Goal: Task Accomplishment & Management: Manage account settings

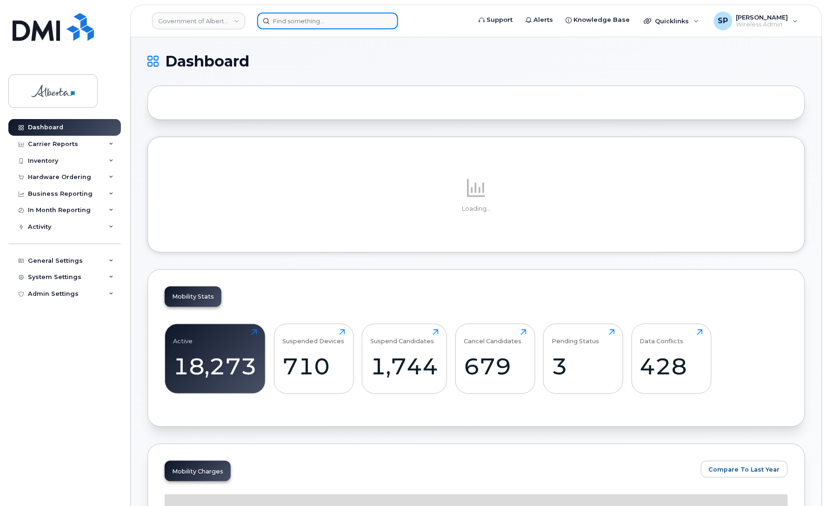
click at [363, 23] on input at bounding box center [327, 21] width 141 height 17
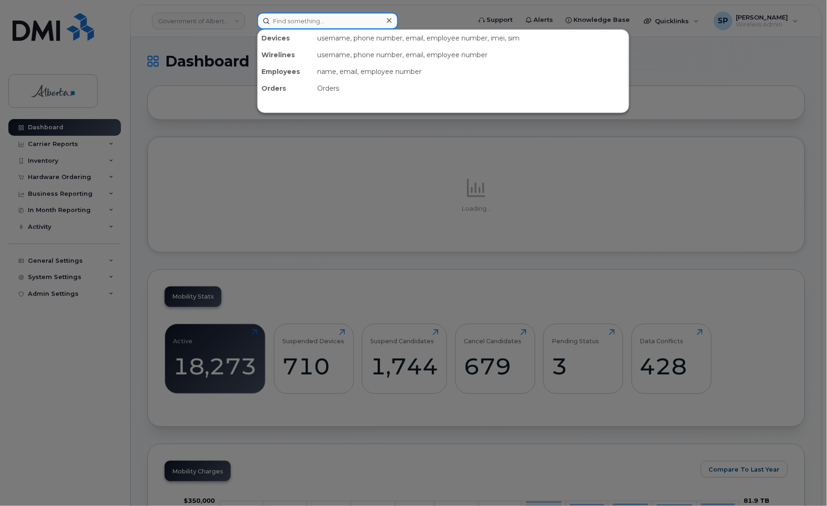
paste input "7802982158"
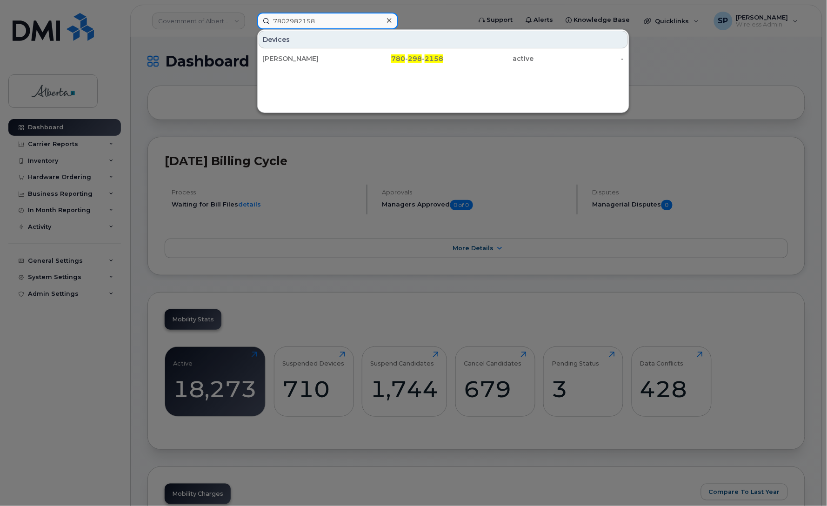
type input "7802982158"
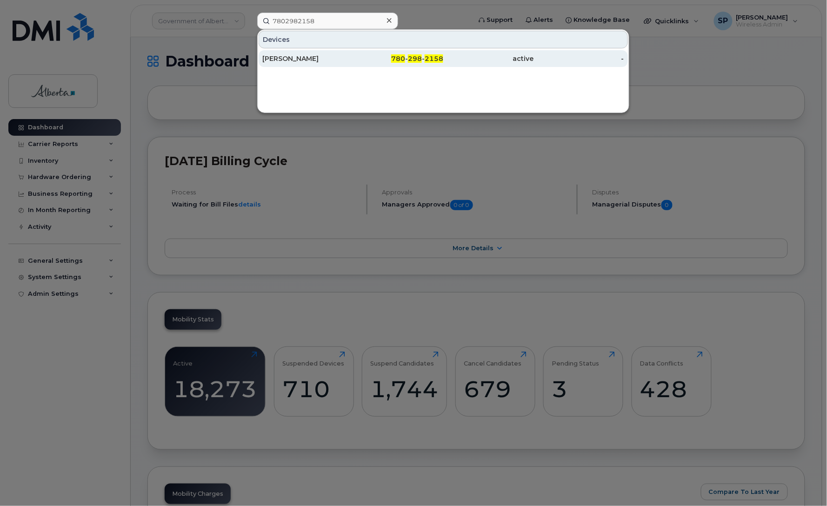
click at [286, 59] on div "[PERSON_NAME]" at bounding box center [307, 58] width 91 height 9
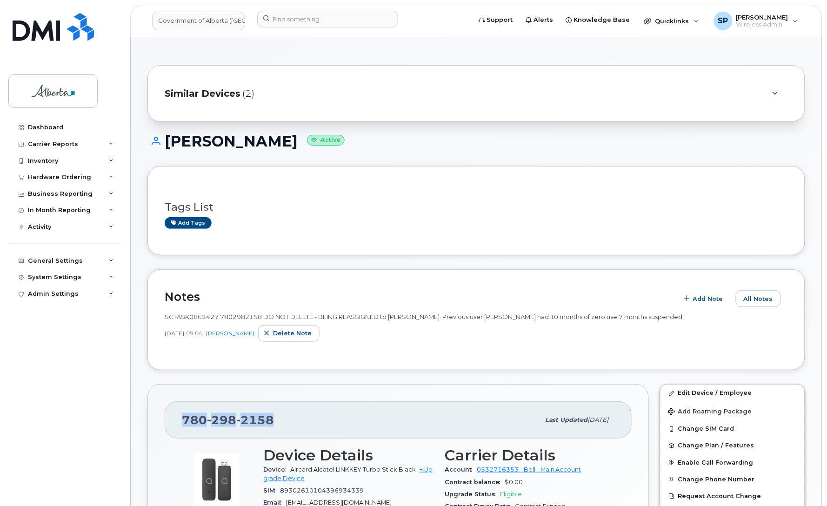
drag, startPoint x: 277, startPoint y: 421, endPoint x: 173, endPoint y: 423, distance: 104.2
click at [173, 423] on div "[PHONE_NUMBER] Last updated [DATE]" at bounding box center [398, 419] width 467 height 37
copy span "[PHONE_NUMBER]"
click at [356, 352] on div "SCTASK0862427 7802982158 DO NOT DELETE - BEING REASSIGNED to [PERSON_NAME]. Pre…" at bounding box center [476, 330] width 623 height 46
click at [708, 390] on link "Edit Device / Employee" at bounding box center [733, 393] width 144 height 17
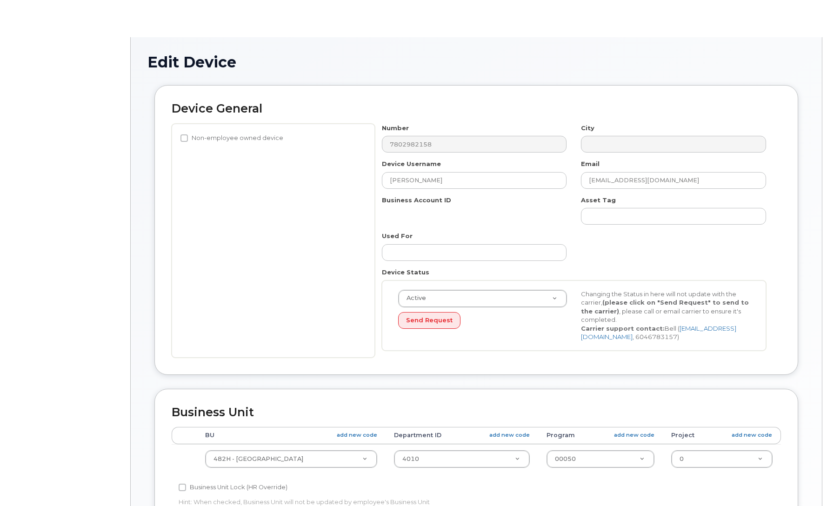
select select "29588065"
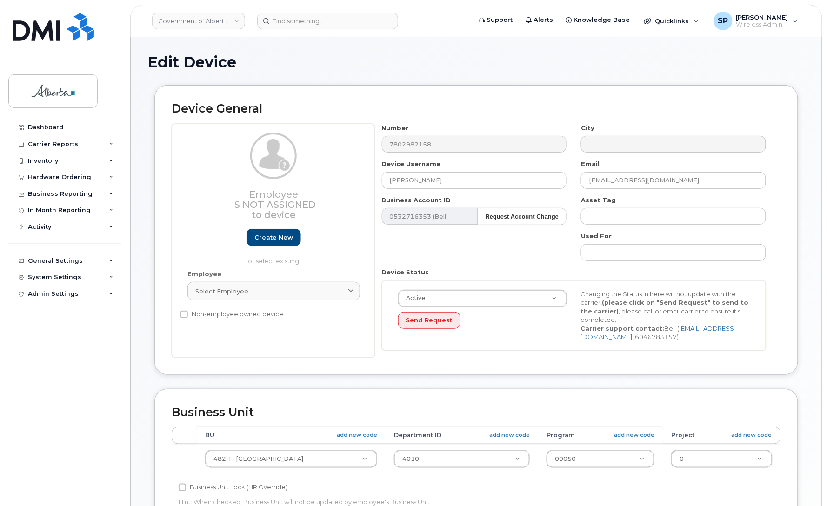
click at [350, 141] on div "Employee Is not assigned to device Create new or select existing Employee Selec…" at bounding box center [476, 241] width 609 height 234
drag, startPoint x: 471, startPoint y: 178, endPoint x: 342, endPoint y: 169, distance: 129.2
click at [342, 169] on div "Employee Is not assigned to device Create new or select existing Employee Selec…" at bounding box center [476, 241] width 609 height 234
paste input "Dan Williams"
type input "Dan Williams"
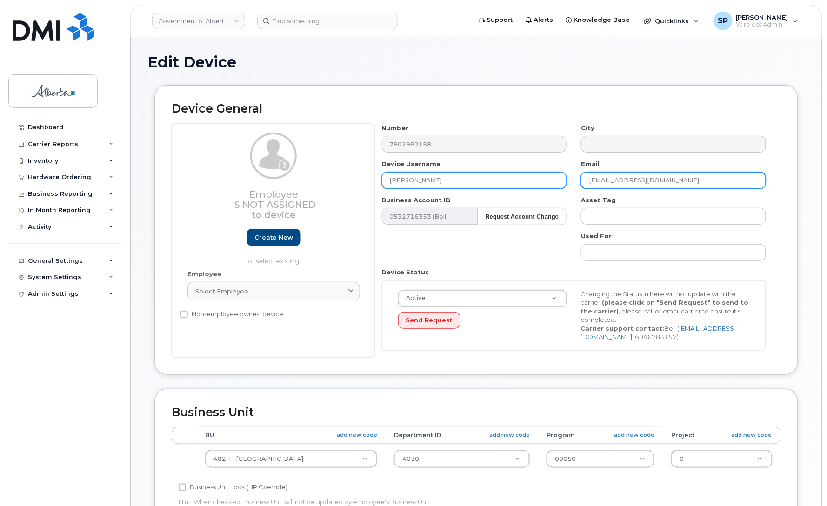
drag, startPoint x: 700, startPoint y: 180, endPoint x: 532, endPoint y: 177, distance: 168.4
click at [532, 177] on div "Number 7802982158 City Device Username Dan Williams Email Mireille.Aboughaouche…" at bounding box center [574, 241] width 399 height 234
paste input "dan.williams"
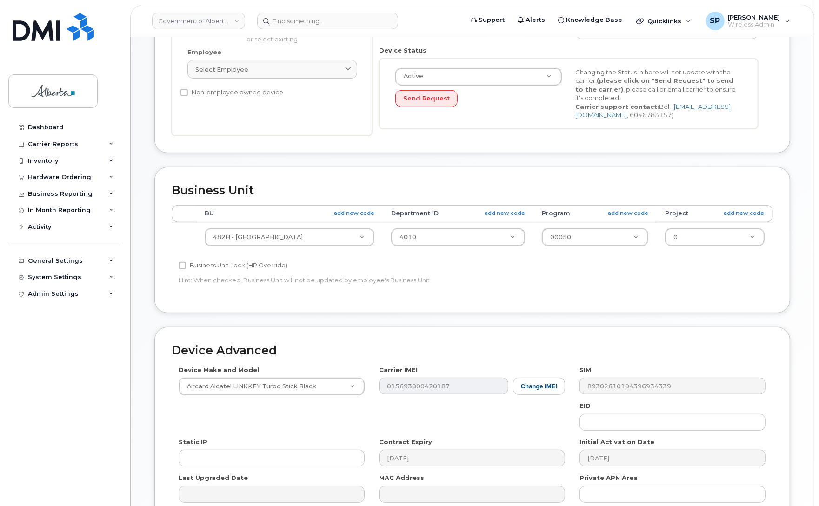
scroll to position [241, 0]
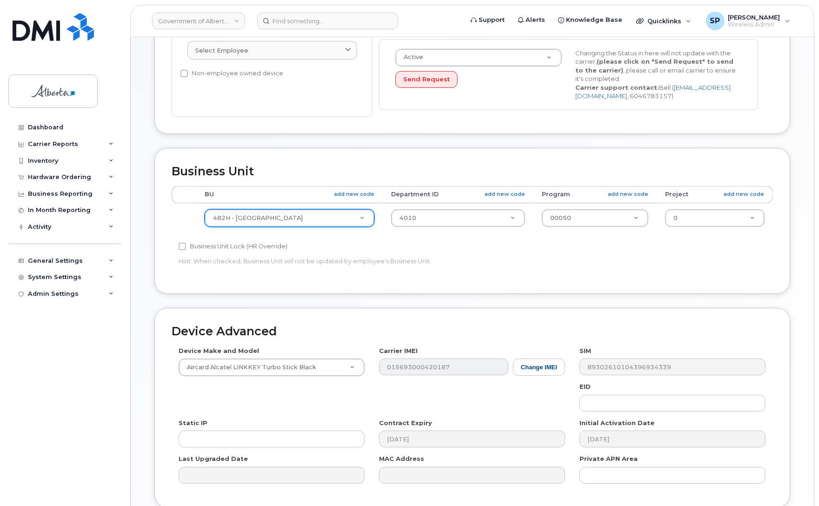
type input "dan.williams@gov.ab.ca"
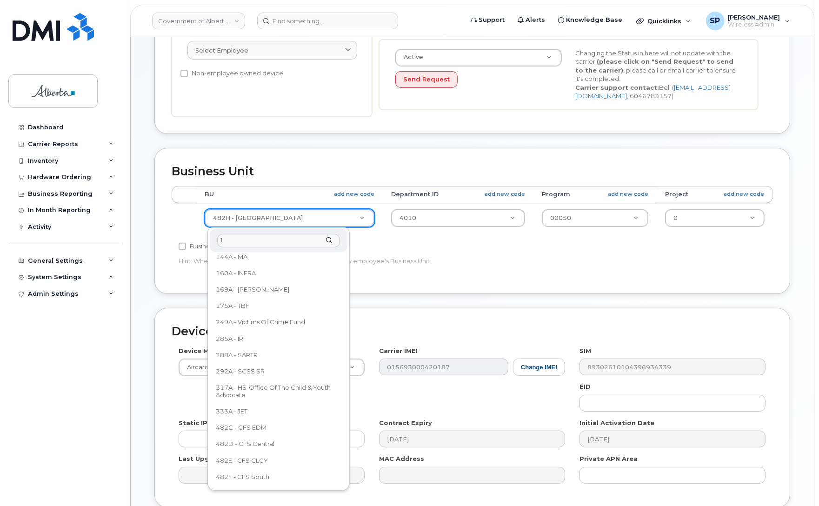
scroll to position [0, 0]
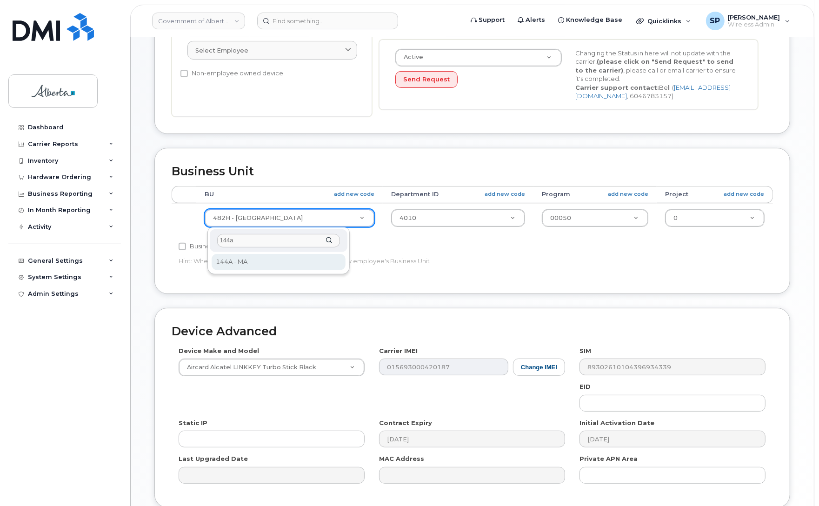
type input "144a"
select select "4120338"
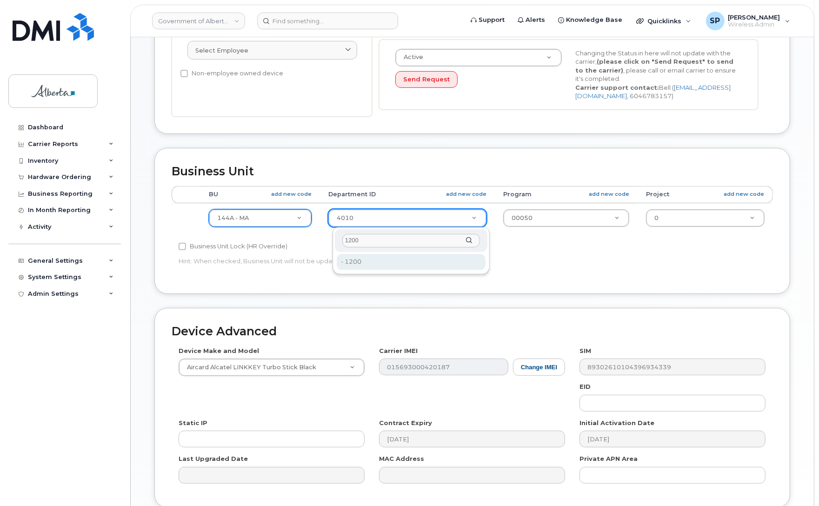
type input "1200"
type input "4752563"
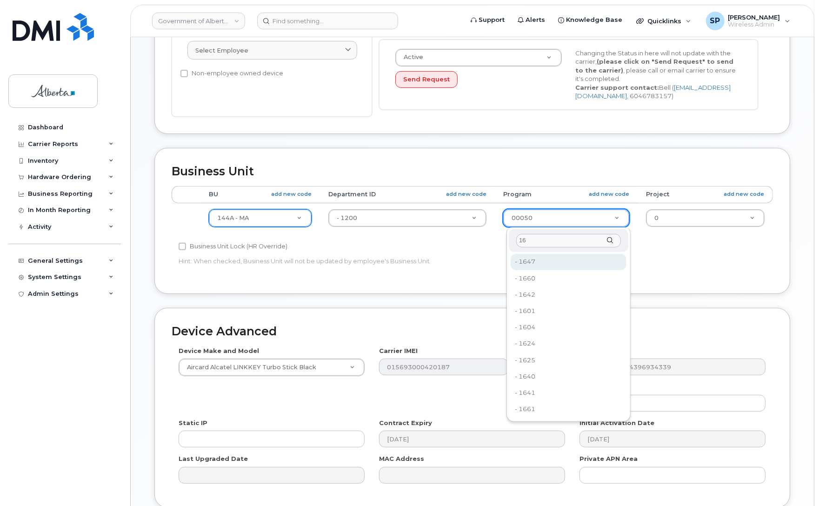
type input "1"
type input "01680"
type input "4753230"
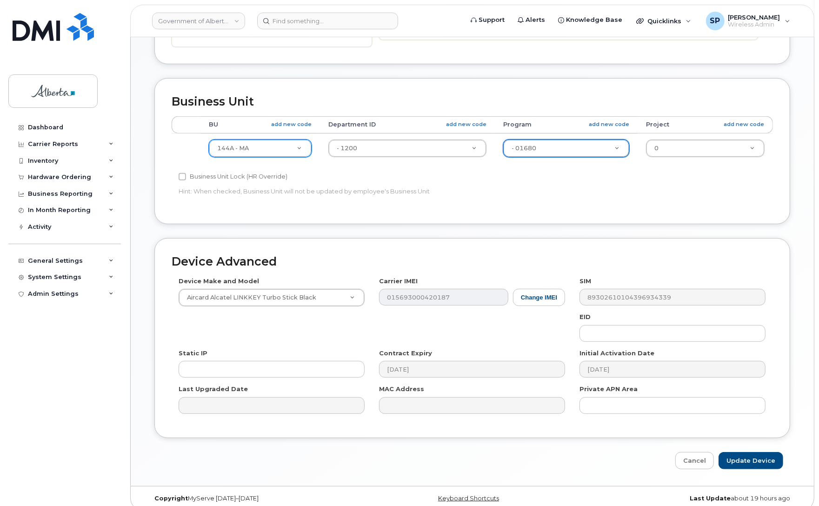
scroll to position [322, 0]
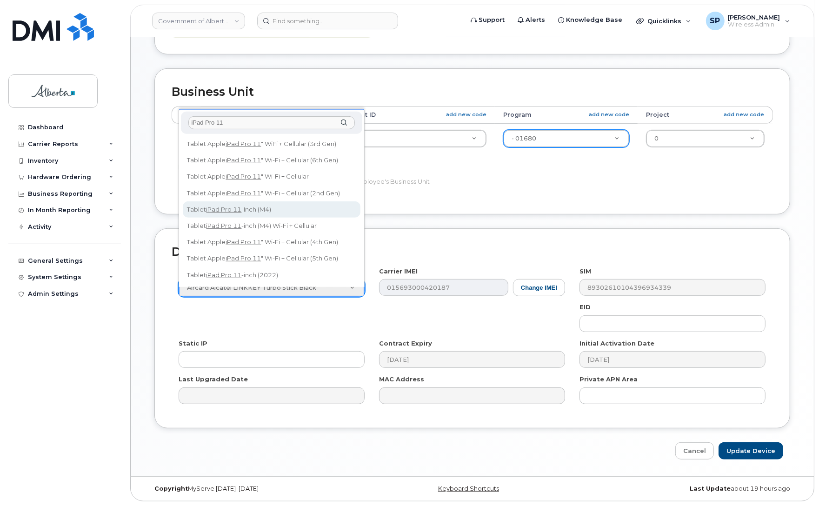
type input "iPad Pro 11"
select select "3191"
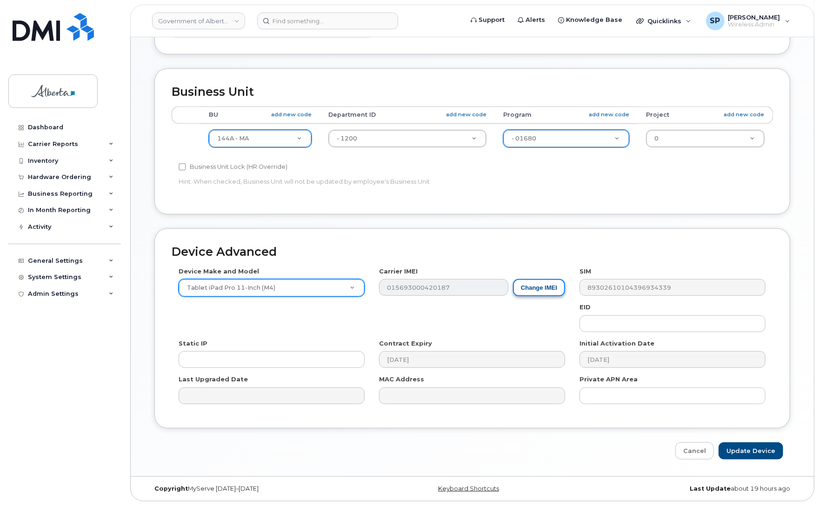
click at [536, 286] on button "Change IMEI" at bounding box center [539, 287] width 52 height 17
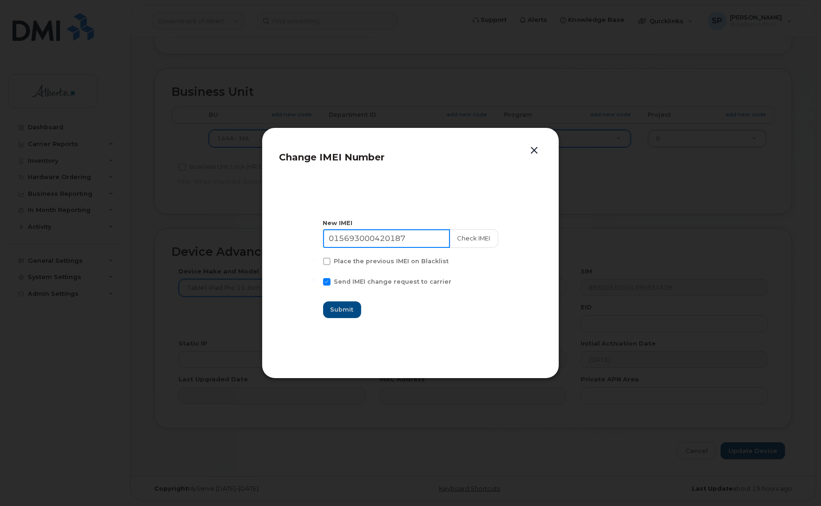
drag, startPoint x: 422, startPoint y: 238, endPoint x: 284, endPoint y: 245, distance: 137.9
click at [284, 245] on section "New IMEI 015693000420187 Check IMEI Place the previous IMEI on Blacklist Send I…" at bounding box center [410, 268] width 263 height 186
paste input "358314368103779"
type input "358314368103779"
click at [475, 238] on button "Check IMEI" at bounding box center [473, 238] width 49 height 19
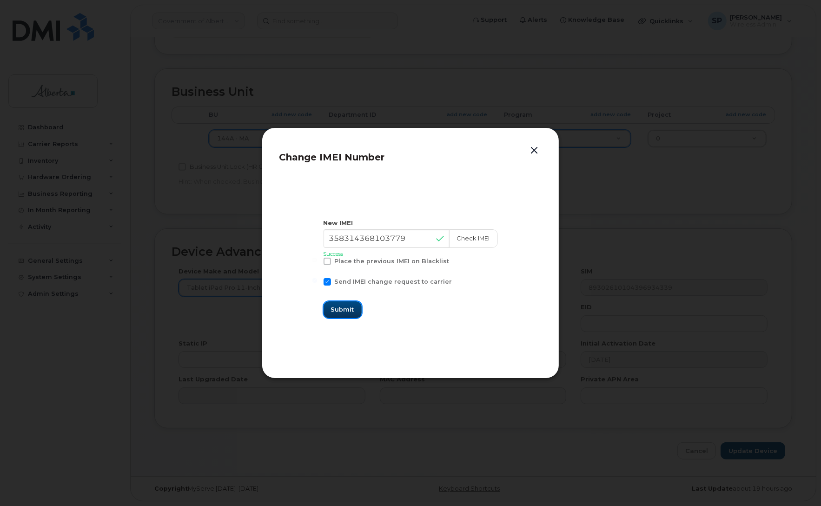
click at [341, 309] on span "Submit" at bounding box center [342, 309] width 23 height 9
type input "358314368103779"
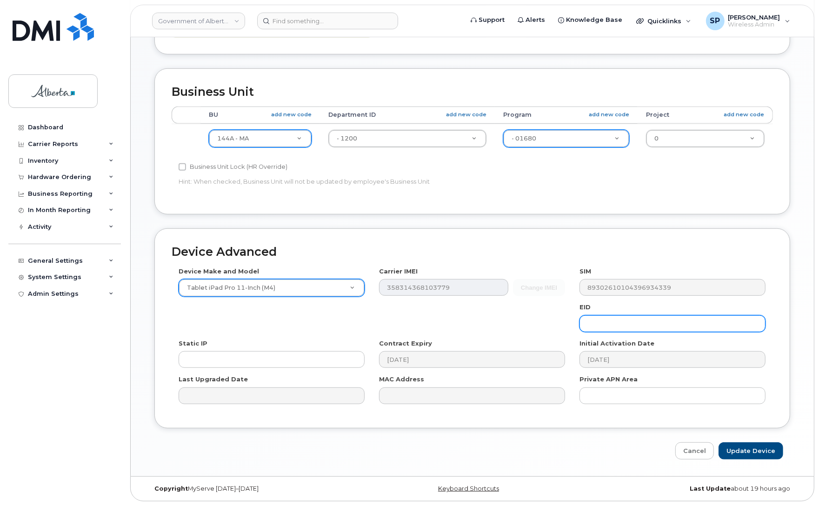
click at [612, 326] on input "text" at bounding box center [673, 323] width 186 height 17
paste input "89049032007308888700194349420832"
type input "89049032007308888700194349420832"
click at [740, 452] on input "Update Device" at bounding box center [751, 450] width 65 height 17
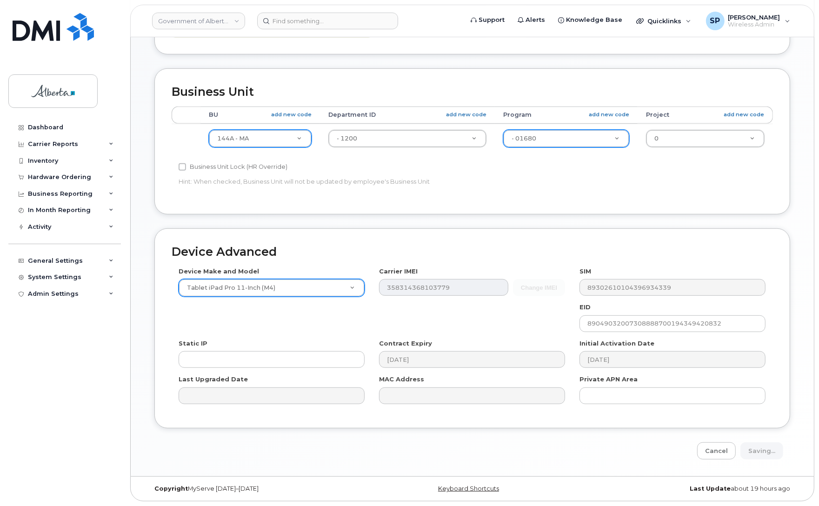
type input "Saving..."
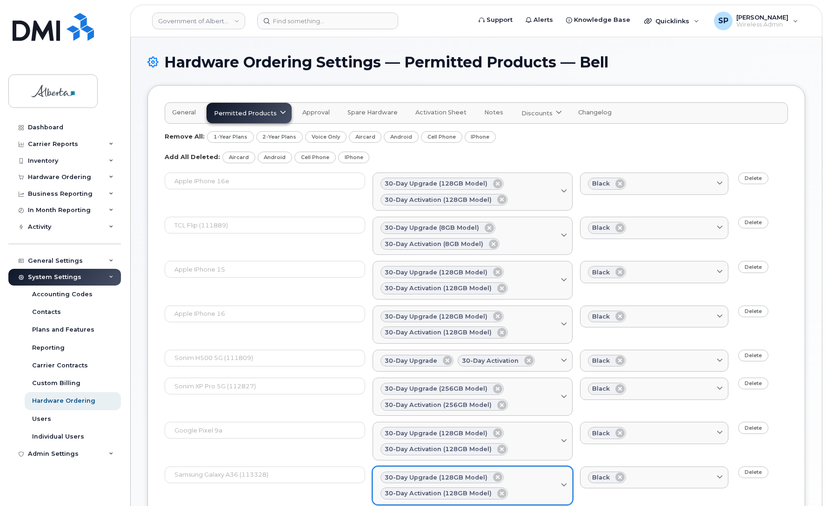
scroll to position [184, 0]
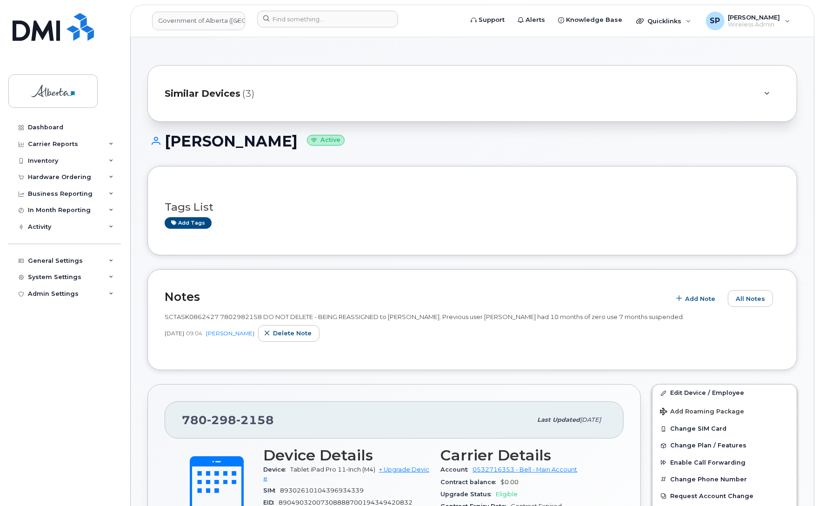
click at [40, 338] on div "Dashboard Carrier Reports Monthly Billing Data Daily Data Pooling Data Behavior…" at bounding box center [65, 305] width 115 height 373
click at [291, 14] on input at bounding box center [327, 19] width 141 height 17
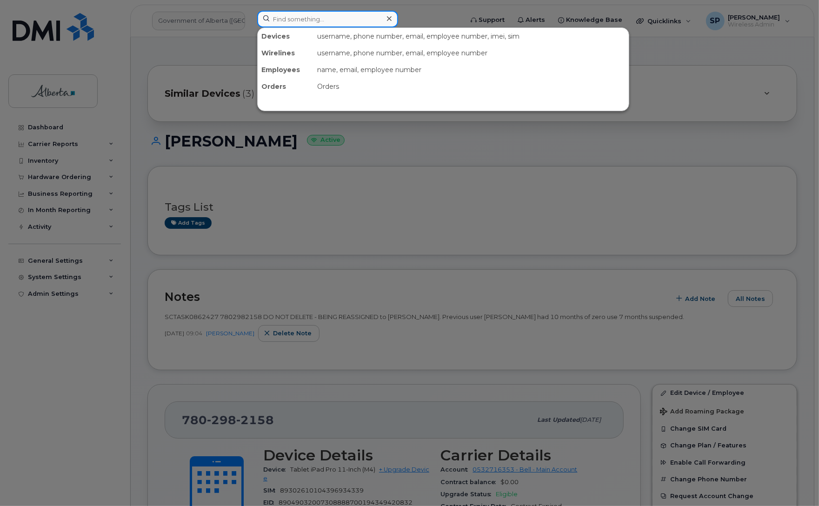
paste input "7809746758"
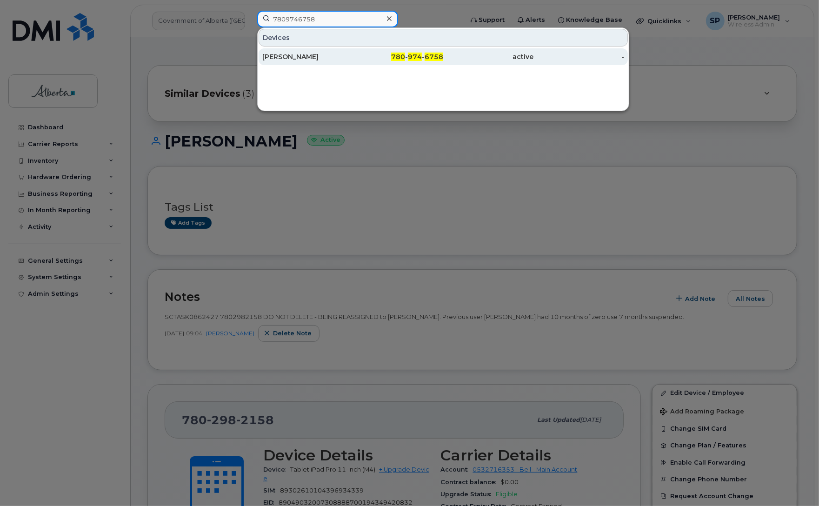
type input "7809746758"
click at [307, 57] on div "Graeme Kishiuchi" at bounding box center [307, 56] width 91 height 9
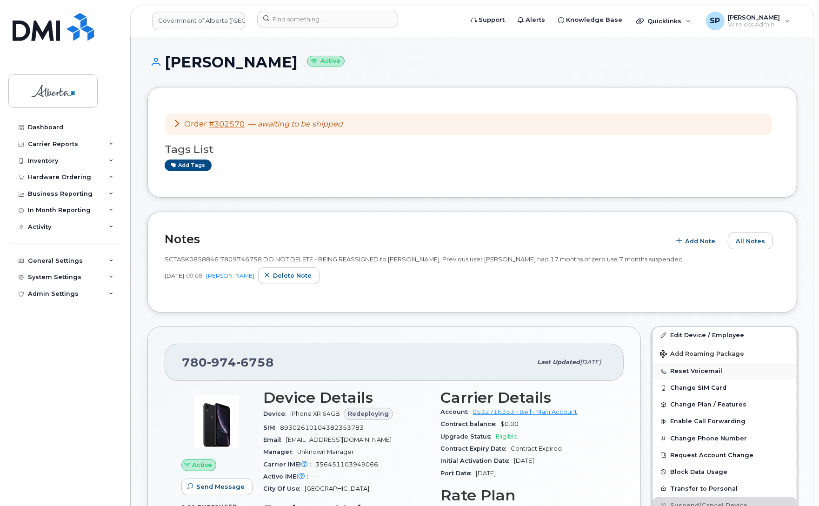
click at [683, 373] on button "Reset Voicemail" at bounding box center [725, 371] width 144 height 17
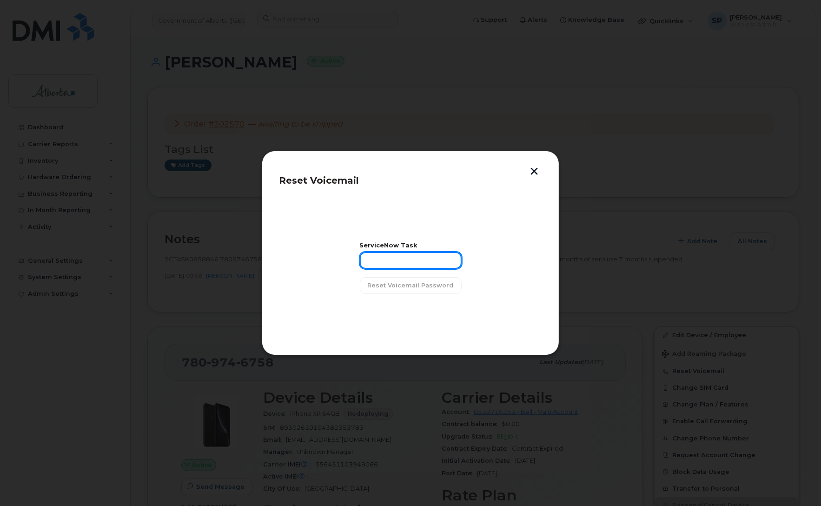
click at [428, 257] on input "text" at bounding box center [411, 260] width 102 height 17
paste input "SCTASK0858846"
type input "SCTASK0858846"
click at [415, 287] on span "Reset Voicemail Password" at bounding box center [411, 285] width 86 height 9
click at [412, 310] on span "Close" at bounding box center [410, 309] width 19 height 9
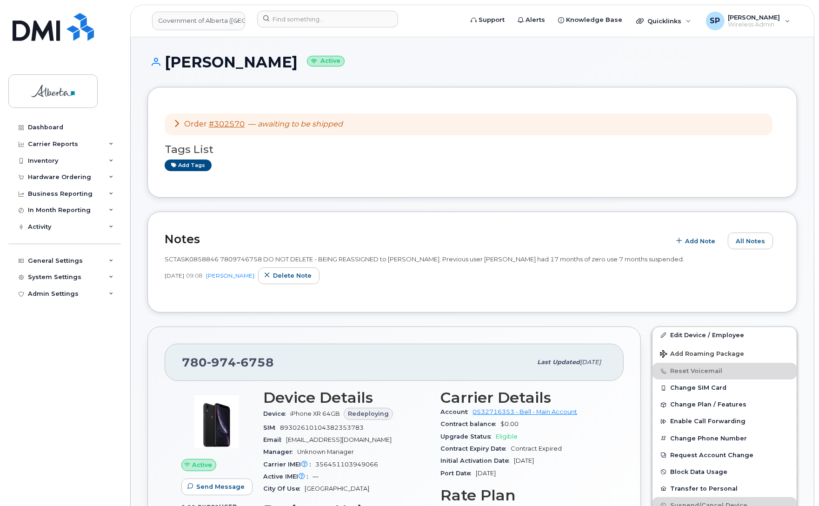
click at [43, 328] on div "Dashboard Carrier Reports Monthly Billing Data Daily Data Pooling Data Behavior…" at bounding box center [65, 305] width 115 height 373
drag, startPoint x: 291, startPoint y: 365, endPoint x: 150, endPoint y: 358, distance: 140.7
click at [150, 358] on div "[PHONE_NUMBER] Last updated [DATE] Active Send Message 0.00 Bytes  used 0.00 By…" at bounding box center [394, 485] width 494 height 316
copy span "[PHONE_NUMBER]"
click at [619, 160] on div "Tags List Add tags" at bounding box center [472, 153] width 615 height 36
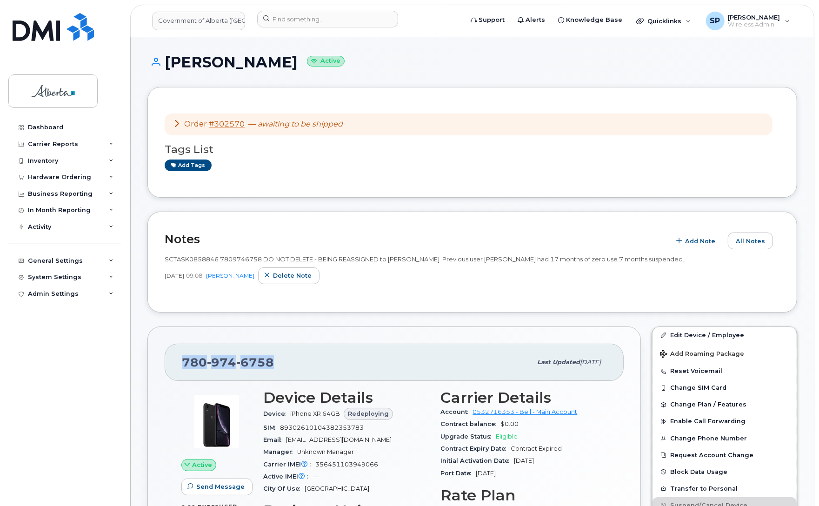
drag, startPoint x: 273, startPoint y: 358, endPoint x: 173, endPoint y: 357, distance: 99.6
click at [173, 357] on div "[PHONE_NUMBER] Last updated [DATE]" at bounding box center [394, 362] width 459 height 37
copy span "[PHONE_NUMBER]"
drag, startPoint x: 300, startPoint y: 367, endPoint x: 294, endPoint y: 367, distance: 6.0
click at [298, 367] on div "[PHONE_NUMBER]" at bounding box center [357, 363] width 350 height 20
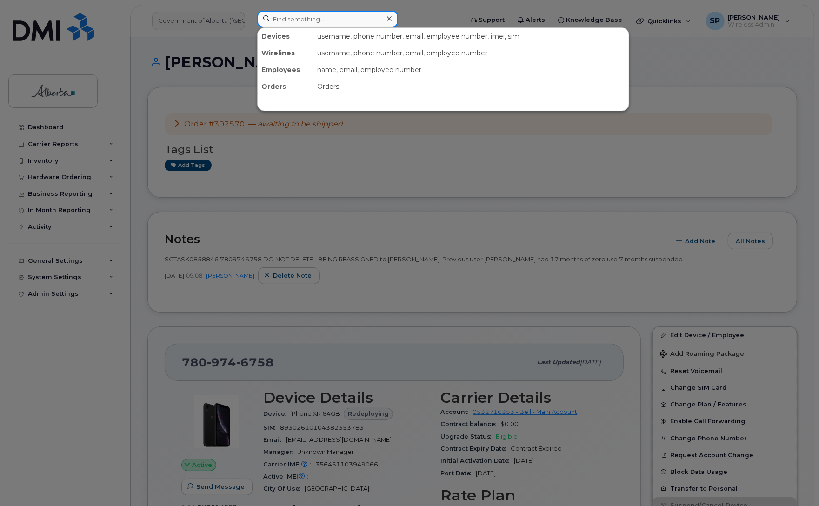
click at [335, 20] on input at bounding box center [327, 19] width 141 height 17
paste input "5873416925"
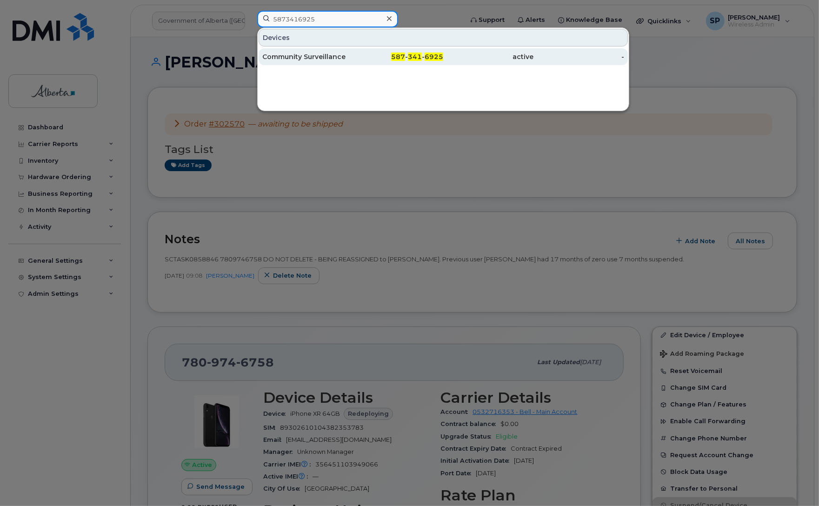
type input "5873416925"
click at [301, 59] on div "Community Surveillance" at bounding box center [307, 56] width 91 height 9
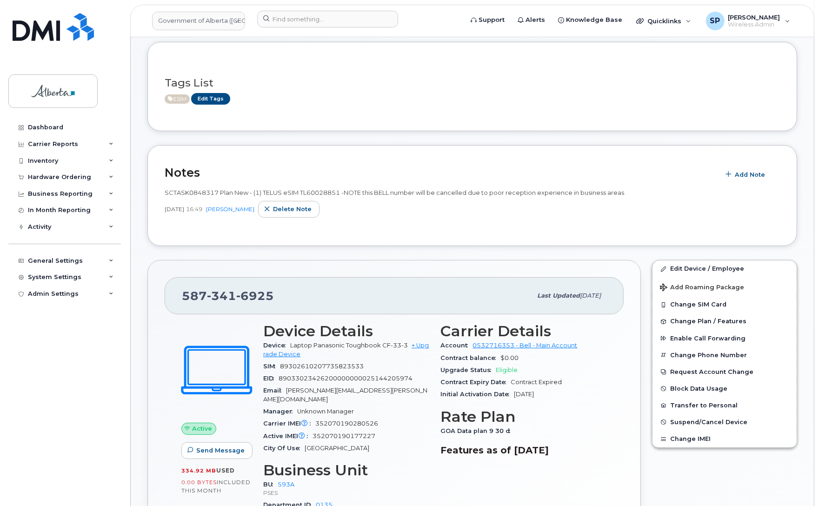
scroll to position [138, 0]
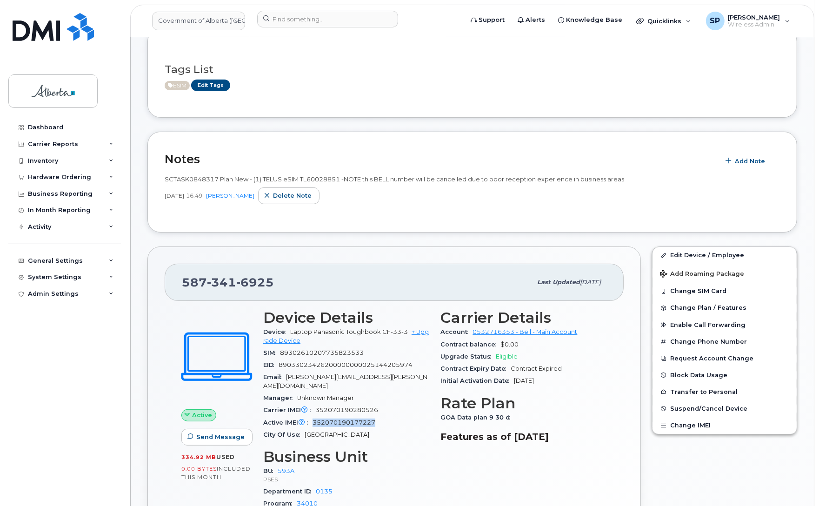
drag, startPoint x: 377, startPoint y: 415, endPoint x: 313, endPoint y: 419, distance: 63.9
click at [313, 419] on div "Active IMEI Active IMEI is refreshed daily with a delay of up to 48 hours follo…" at bounding box center [346, 423] width 167 height 12
copy span "352070190177227"
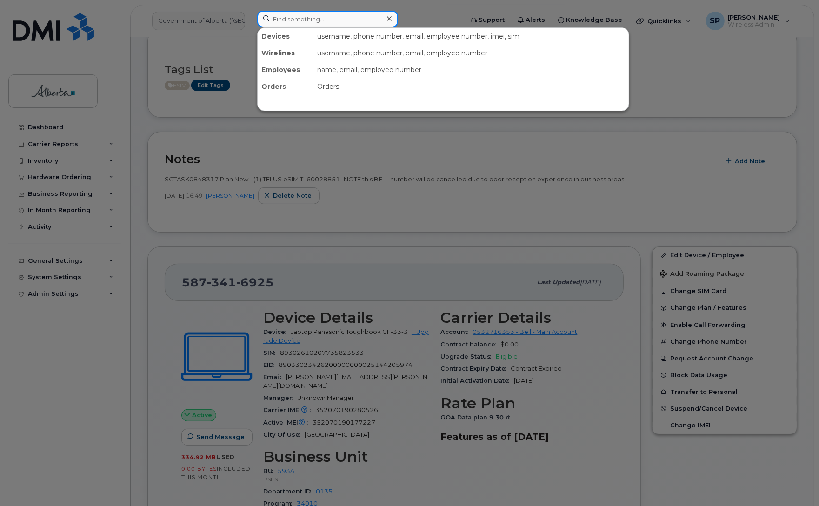
drag, startPoint x: 315, startPoint y: 21, endPoint x: 318, endPoint y: 16, distance: 5.4
click at [318, 16] on input at bounding box center [327, 19] width 141 height 17
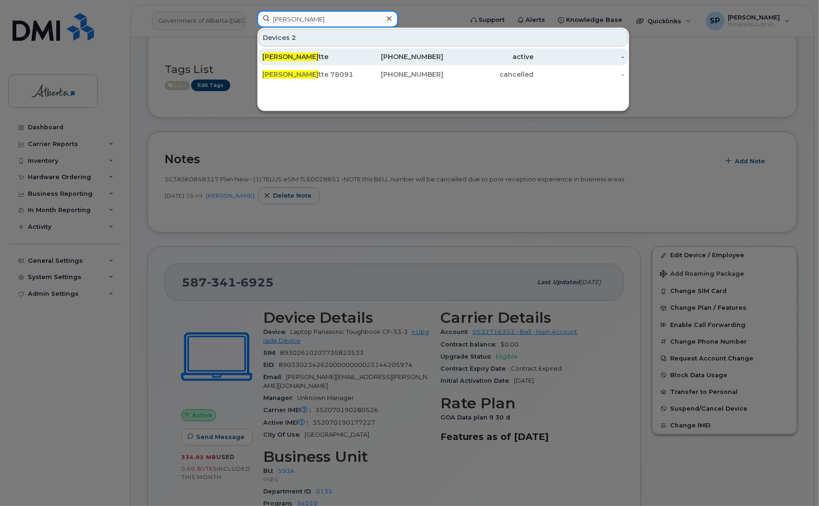
type input "Bonnie Malle"
click at [305, 58] on span "Bonnie Malle" at bounding box center [290, 57] width 56 height 8
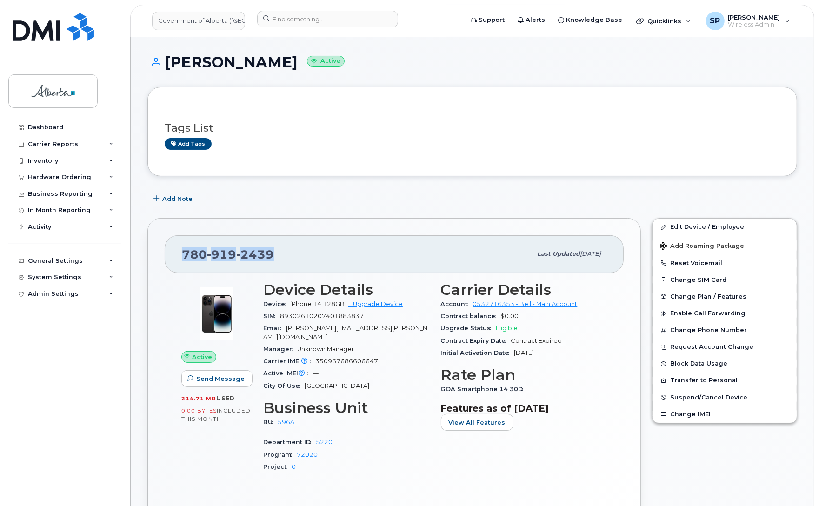
drag, startPoint x: 274, startPoint y: 254, endPoint x: 181, endPoint y: 257, distance: 93.1
click at [181, 257] on div "[PHONE_NUMBER] Last updated [DATE]" at bounding box center [394, 253] width 459 height 37
copy span "[PHONE_NUMBER]"
drag, startPoint x: 380, startPoint y: 356, endPoint x: 316, endPoint y: 356, distance: 63.7
click at [316, 356] on div "Carrier IMEI Carrier IMEI is reported during the last billing cycle or change o…" at bounding box center [346, 361] width 167 height 12
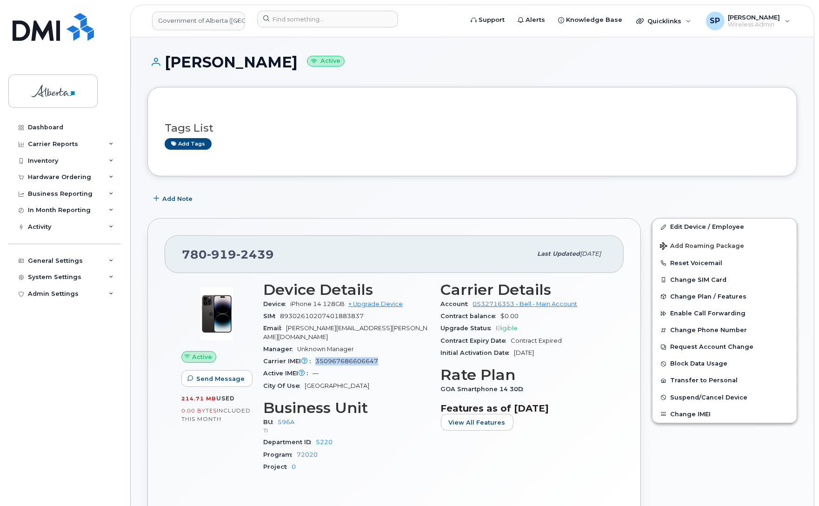
copy span "350967686606647"
